Goal: Find specific page/section: Find specific page/section

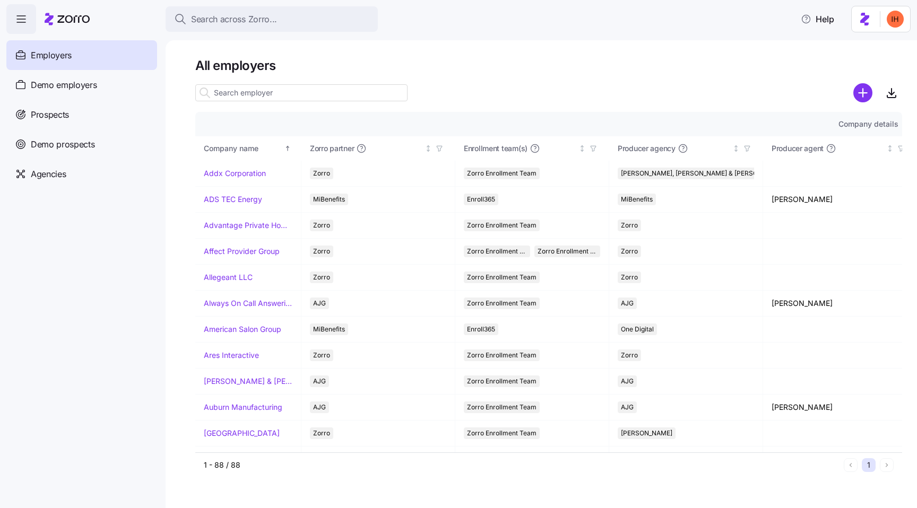
click at [326, 94] on input at bounding box center [301, 92] width 212 height 17
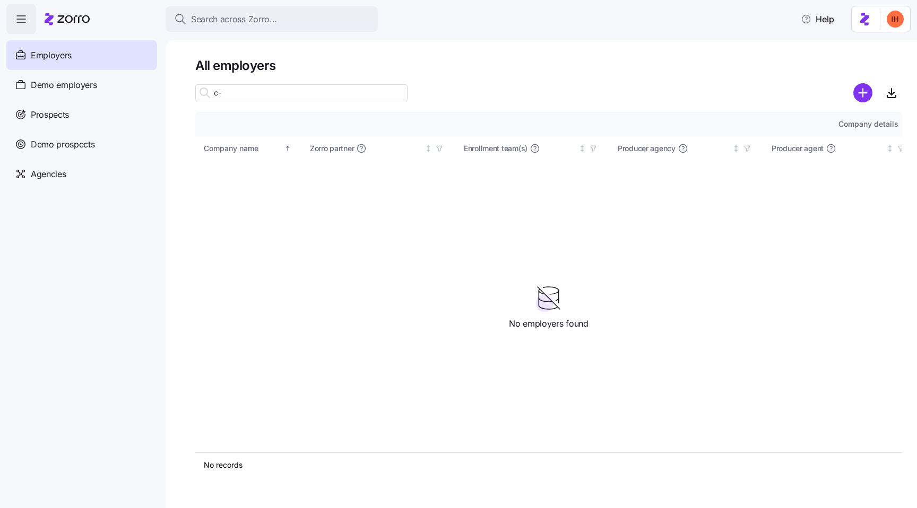
type input "c"
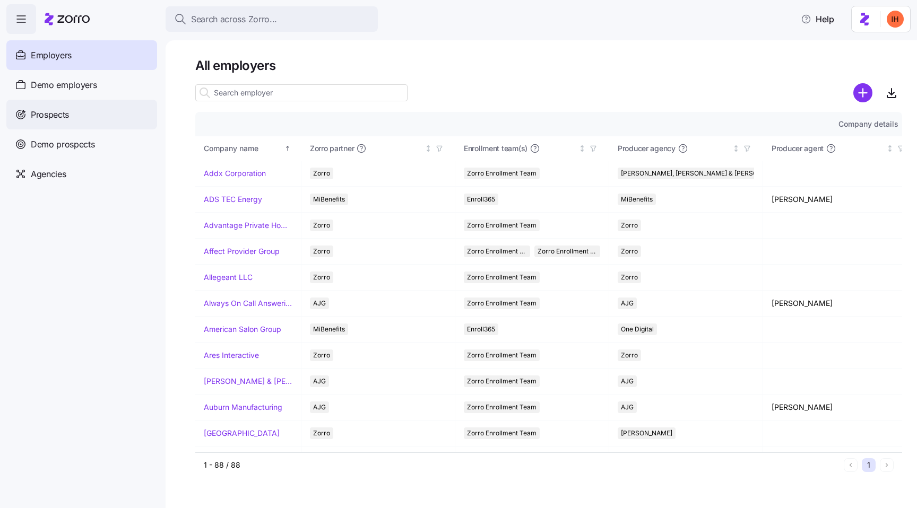
click at [115, 109] on div "Prospects" at bounding box center [81, 115] width 151 height 30
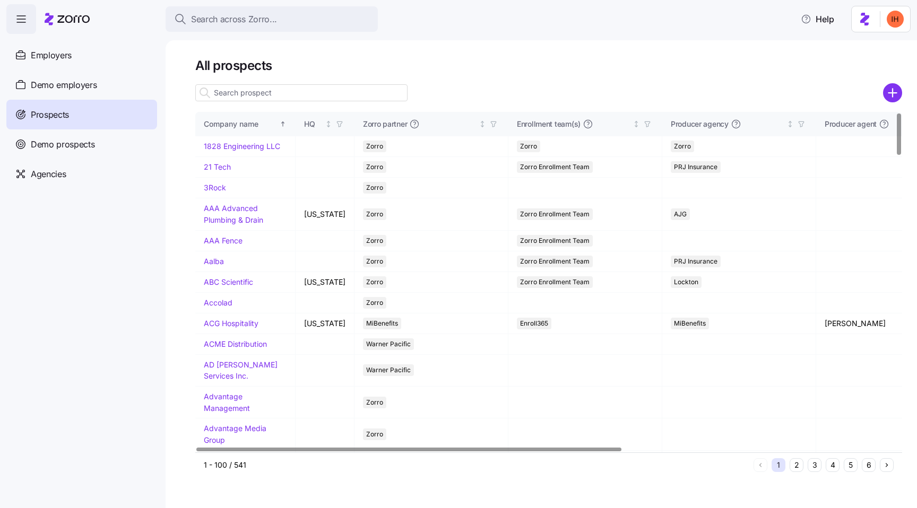
click at [227, 86] on input at bounding box center [301, 92] width 212 height 17
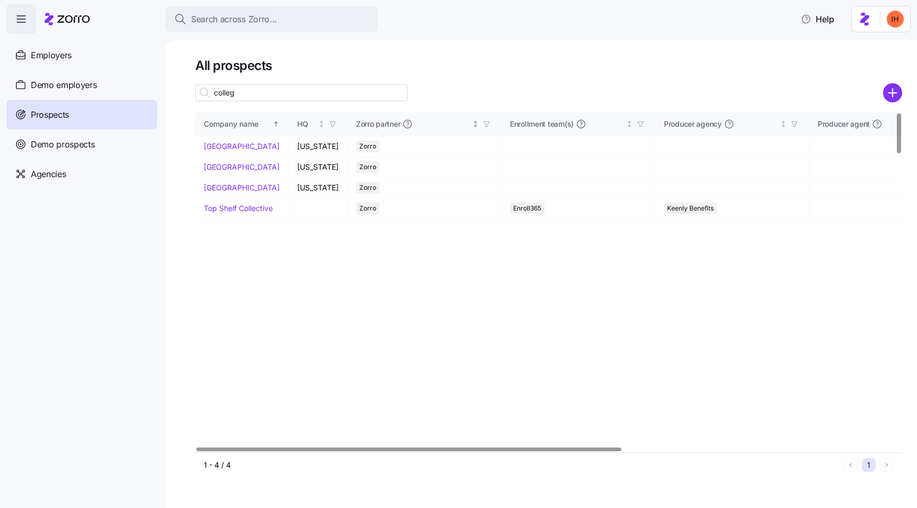
type input "college"
click at [241, 97] on input "college" at bounding box center [301, 92] width 212 height 17
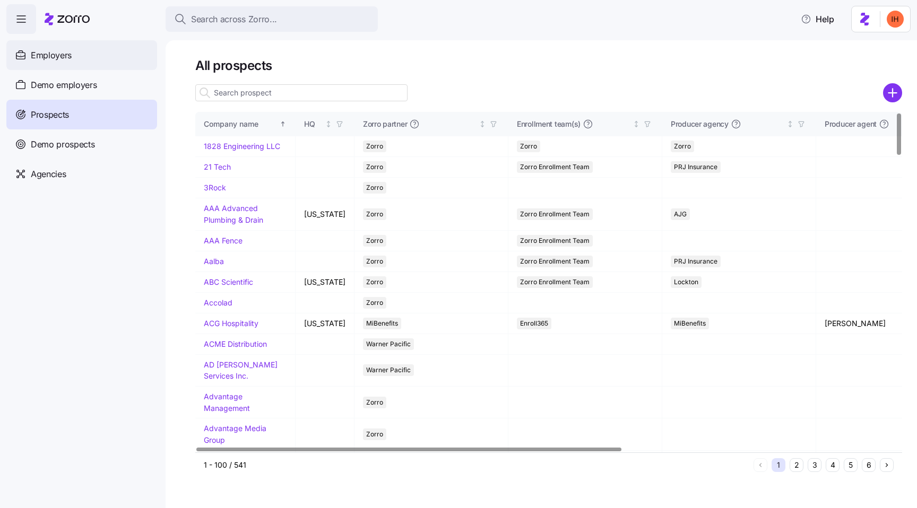
click at [67, 55] on span "Employers" at bounding box center [51, 55] width 41 height 13
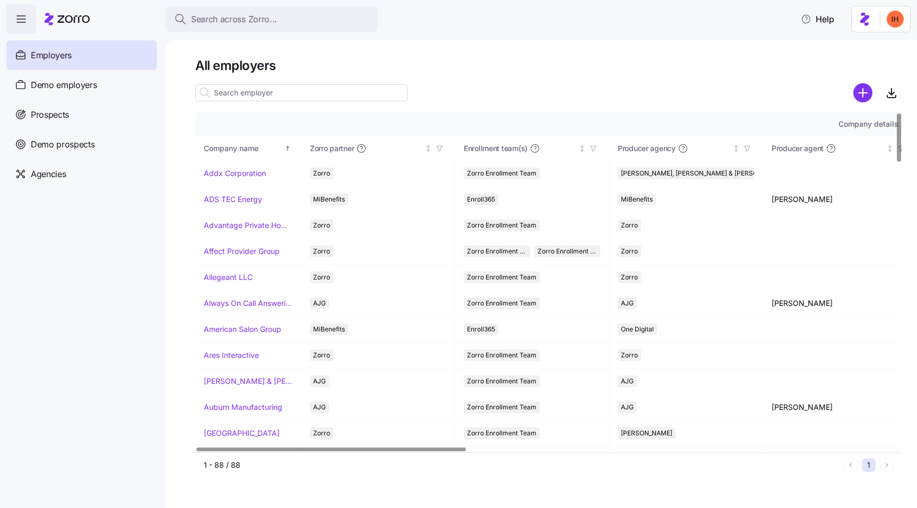
click at [226, 95] on input at bounding box center [301, 92] width 212 height 17
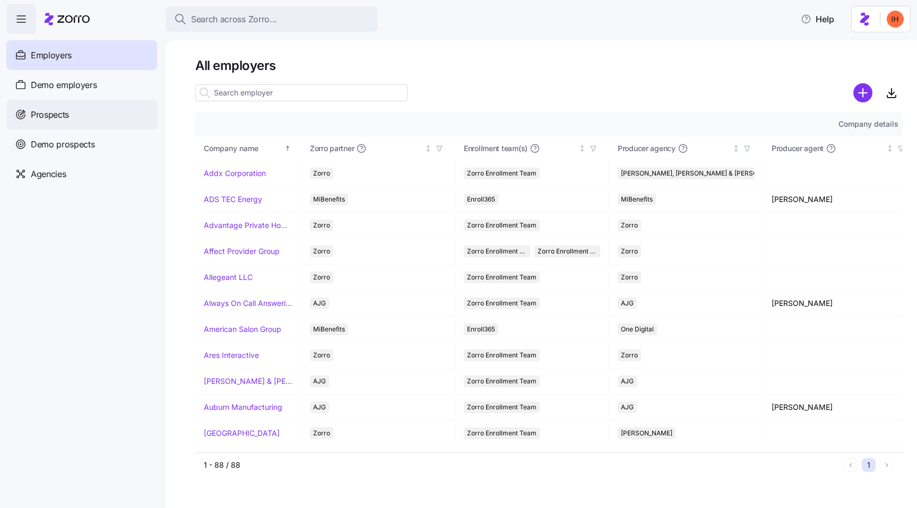
click at [81, 111] on div "Prospects" at bounding box center [81, 115] width 151 height 30
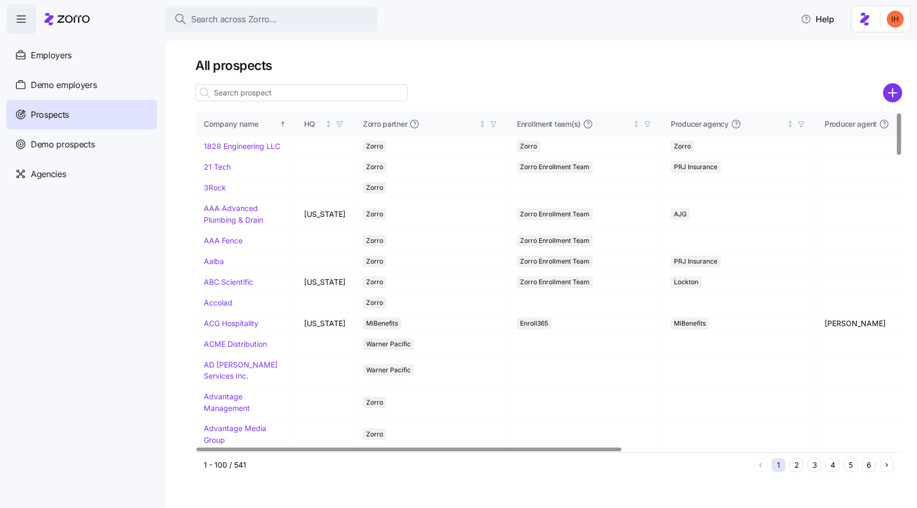
click at [225, 92] on input at bounding box center [301, 92] width 212 height 17
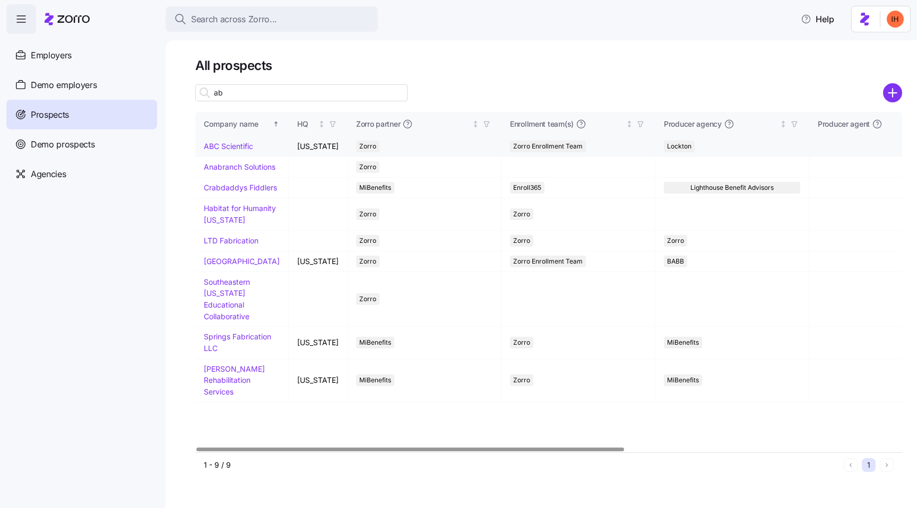
type input "ab"
click at [225, 149] on link "ABC Scientific" at bounding box center [228, 146] width 49 height 9
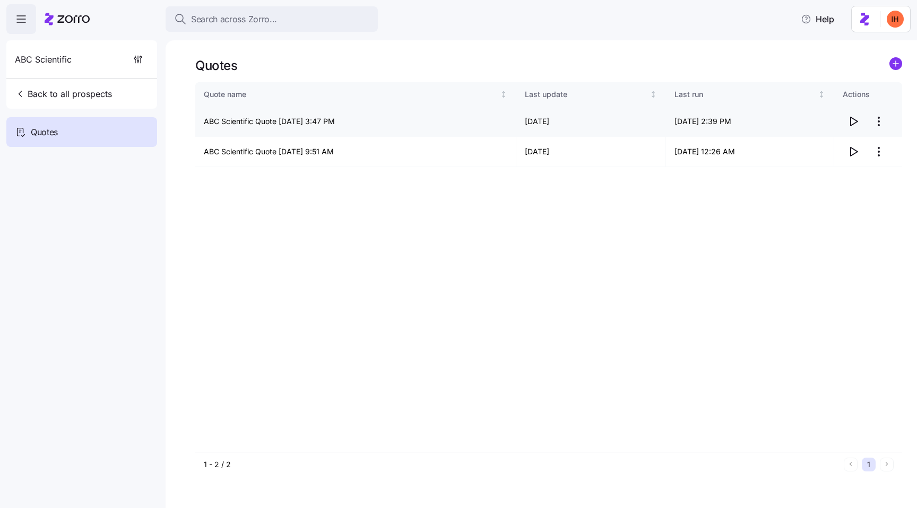
click at [853, 121] on icon "button" at bounding box center [853, 121] width 13 height 13
click at [281, 286] on div "Quote name Last update Last run Actions ABC Scientific Quote [DATE] 3:47 PM 08/…" at bounding box center [548, 267] width 706 height 370
click at [854, 124] on icon "button" at bounding box center [853, 121] width 13 height 13
